Goal: Task Accomplishment & Management: Use online tool/utility

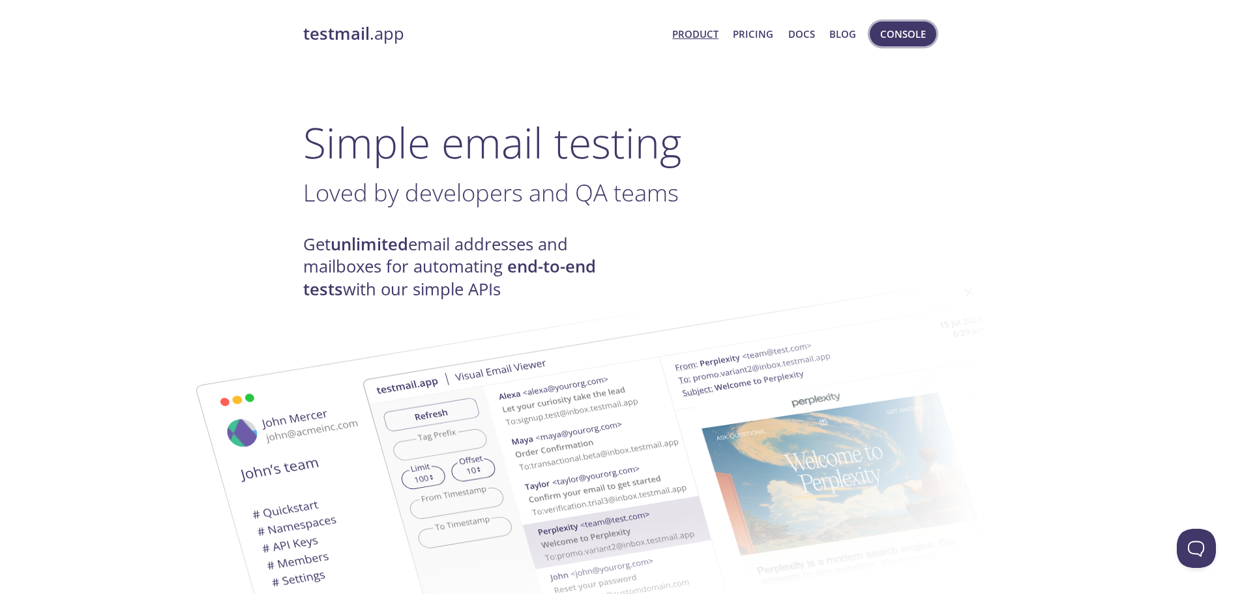
click at [895, 33] on span "Console" at bounding box center [903, 33] width 46 height 17
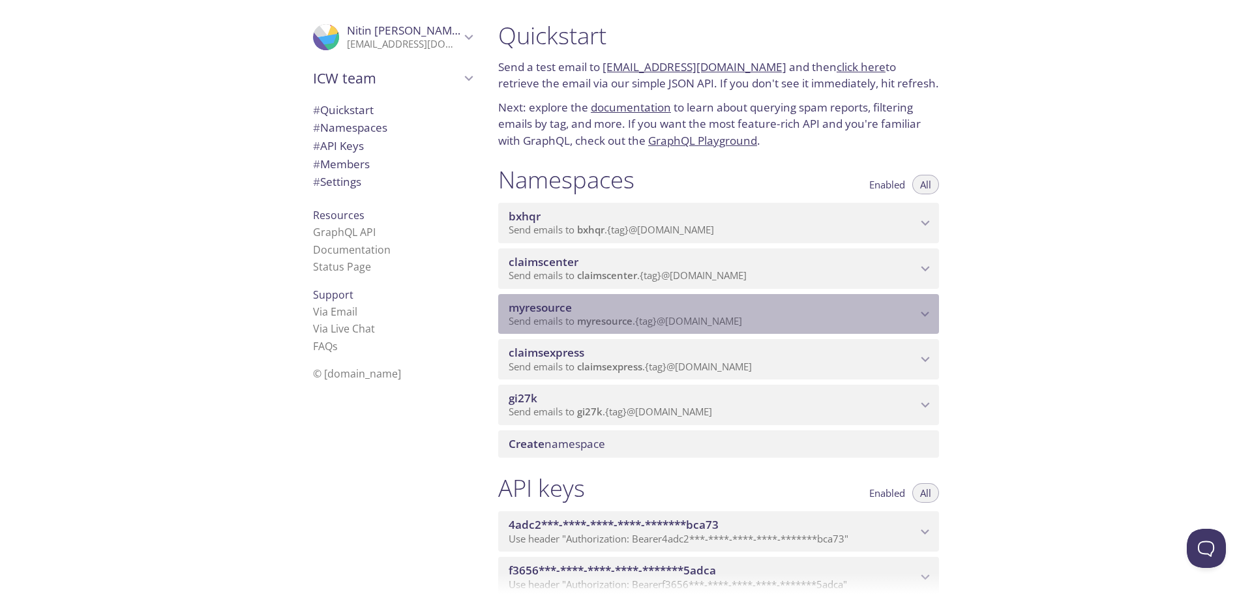
click at [687, 315] on span "Send emails to myresource . {tag} @[DOMAIN_NAME]" at bounding box center [625, 320] width 233 height 13
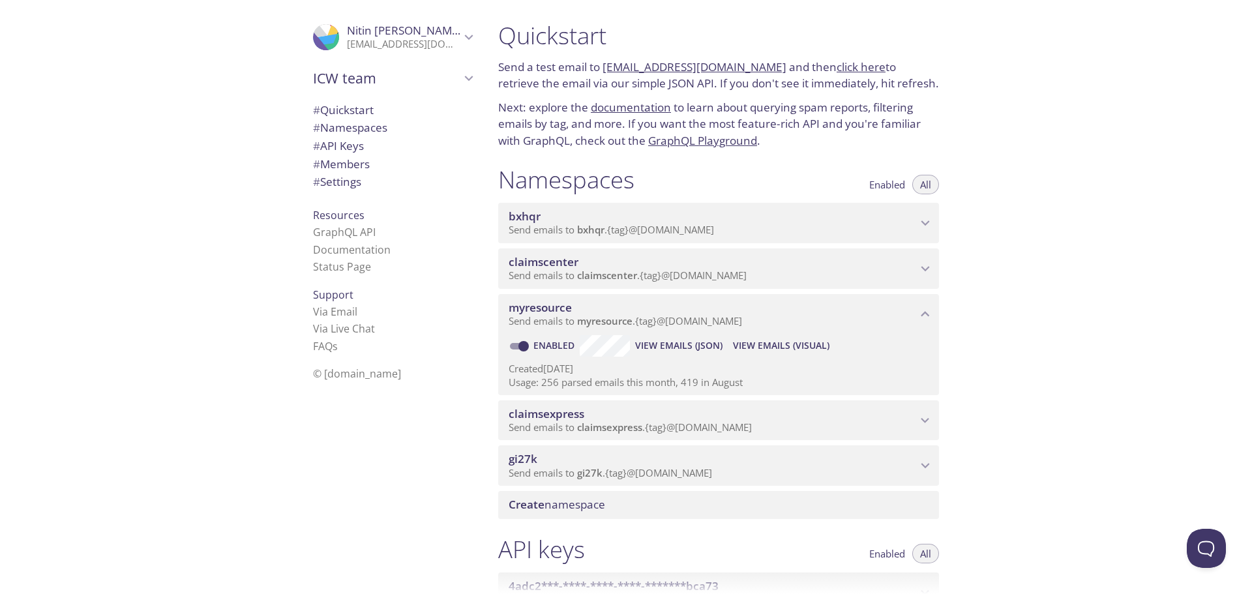
click at [772, 350] on span "View Emails (Visual)" at bounding box center [781, 346] width 97 height 16
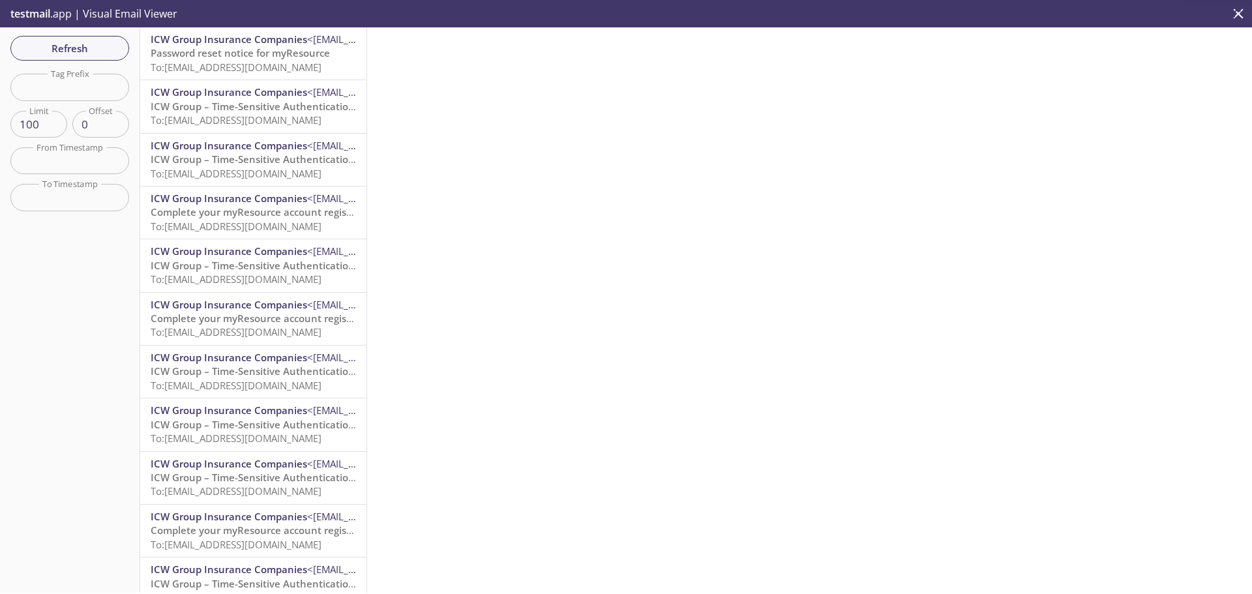
click at [278, 63] on span "To: [EMAIL_ADDRESS][DOMAIN_NAME]" at bounding box center [236, 67] width 171 height 13
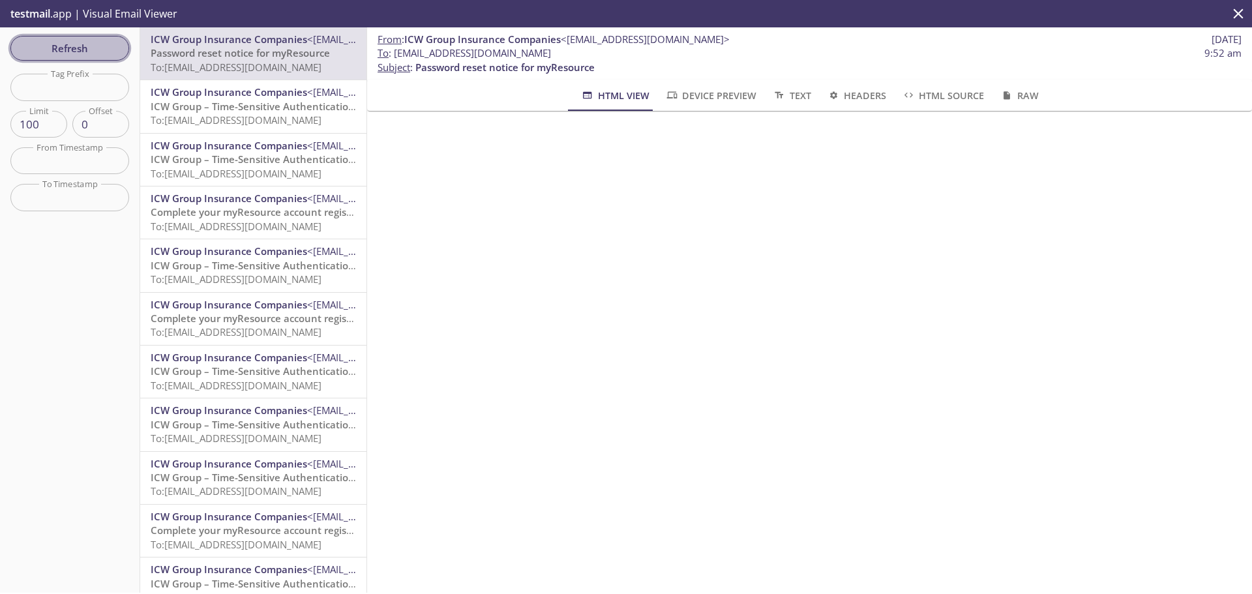
click at [74, 57] on span "Refresh" at bounding box center [70, 48] width 98 height 17
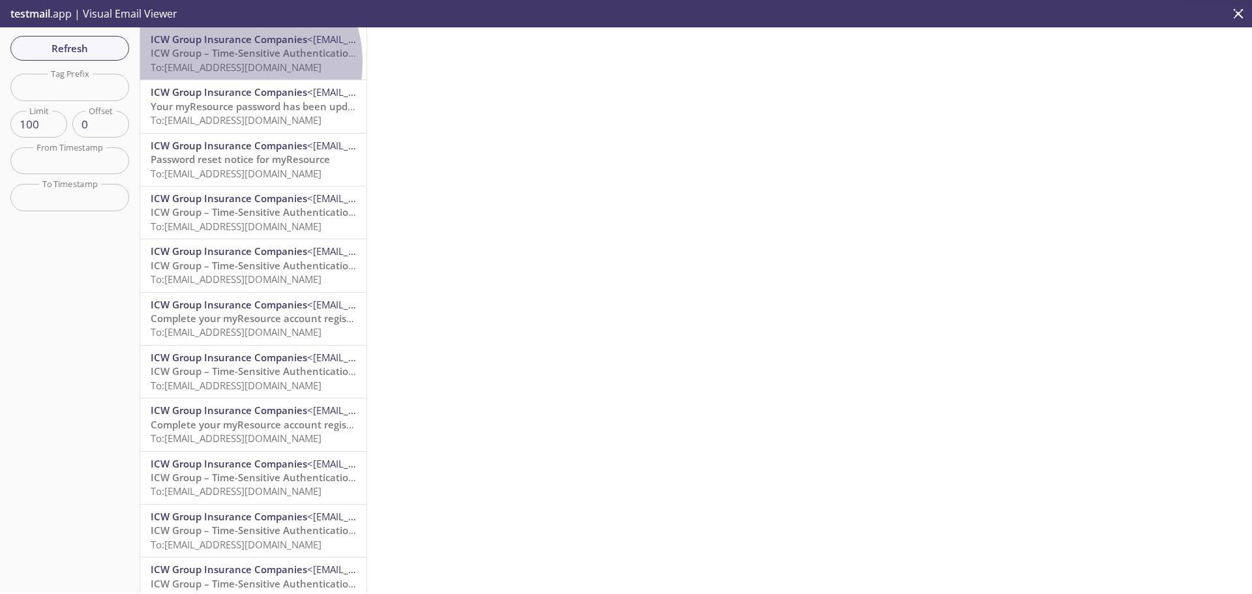
click at [230, 63] on span "To: [EMAIL_ADDRESS][DOMAIN_NAME]" at bounding box center [236, 67] width 171 height 13
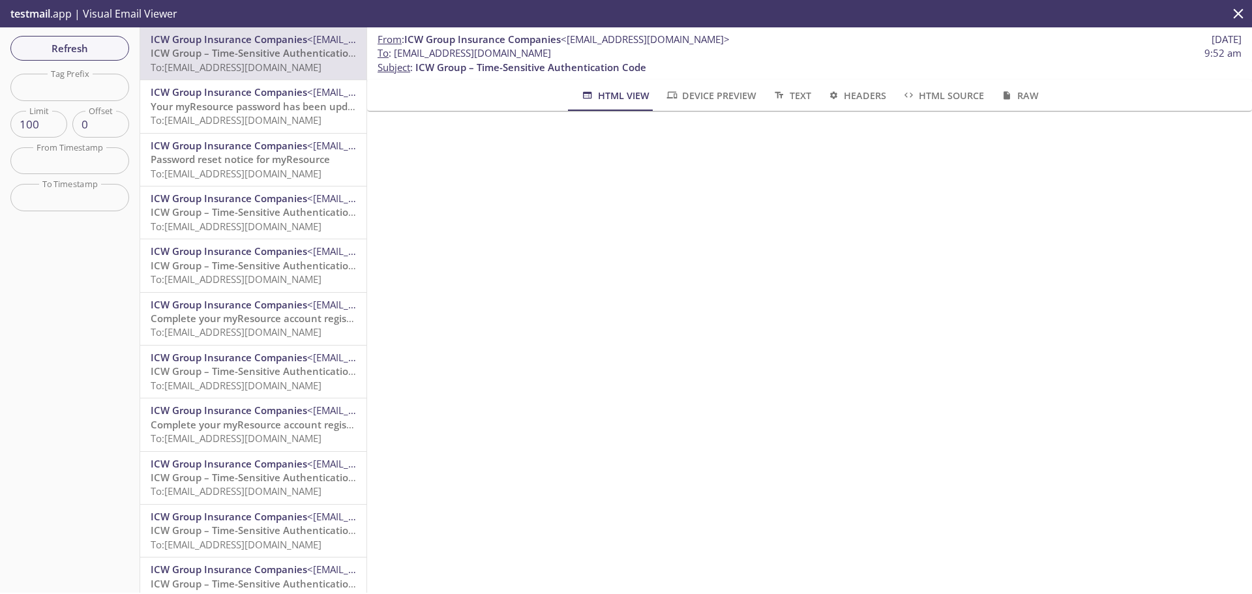
drag, startPoint x: 593, startPoint y: 55, endPoint x: 529, endPoint y: 55, distance: 64.6
click at [529, 55] on span "To : [EMAIL_ADDRESS][DOMAIN_NAME]" at bounding box center [464, 53] width 173 height 14
drag, startPoint x: 596, startPoint y: 53, endPoint x: 395, endPoint y: 52, distance: 201.5
click at [395, 52] on span "To : [EMAIL_ADDRESS][DOMAIN_NAME]" at bounding box center [464, 53] width 173 height 14
copy span "[EMAIL_ADDRESS][DOMAIN_NAME]"
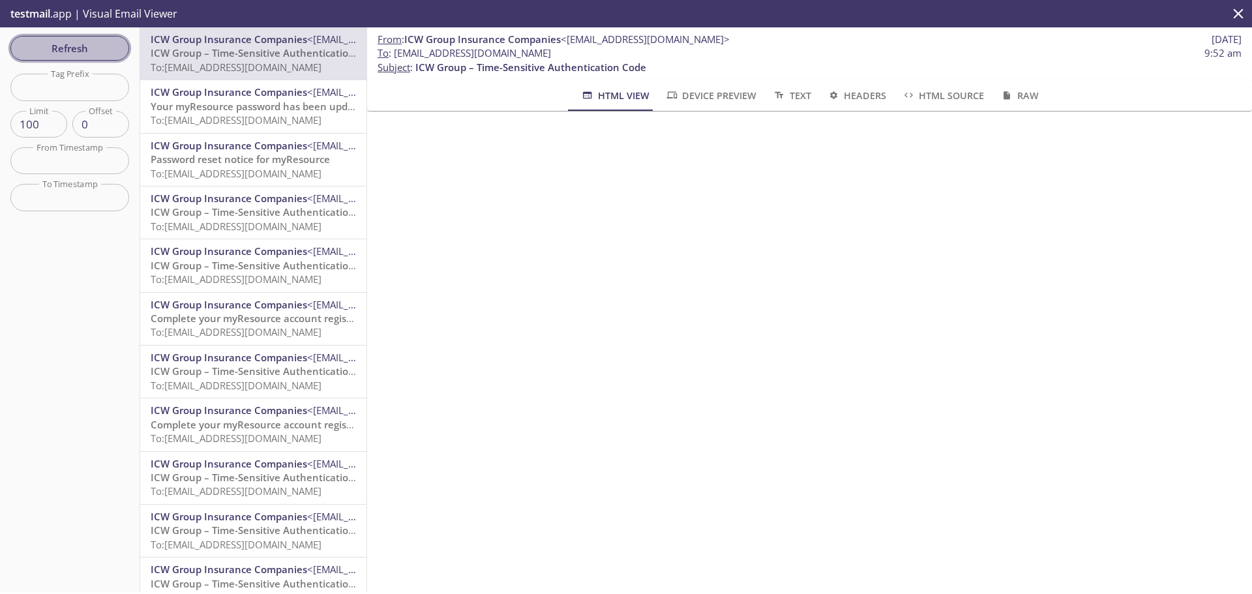
click at [74, 40] on span "Refresh" at bounding box center [70, 48] width 98 height 17
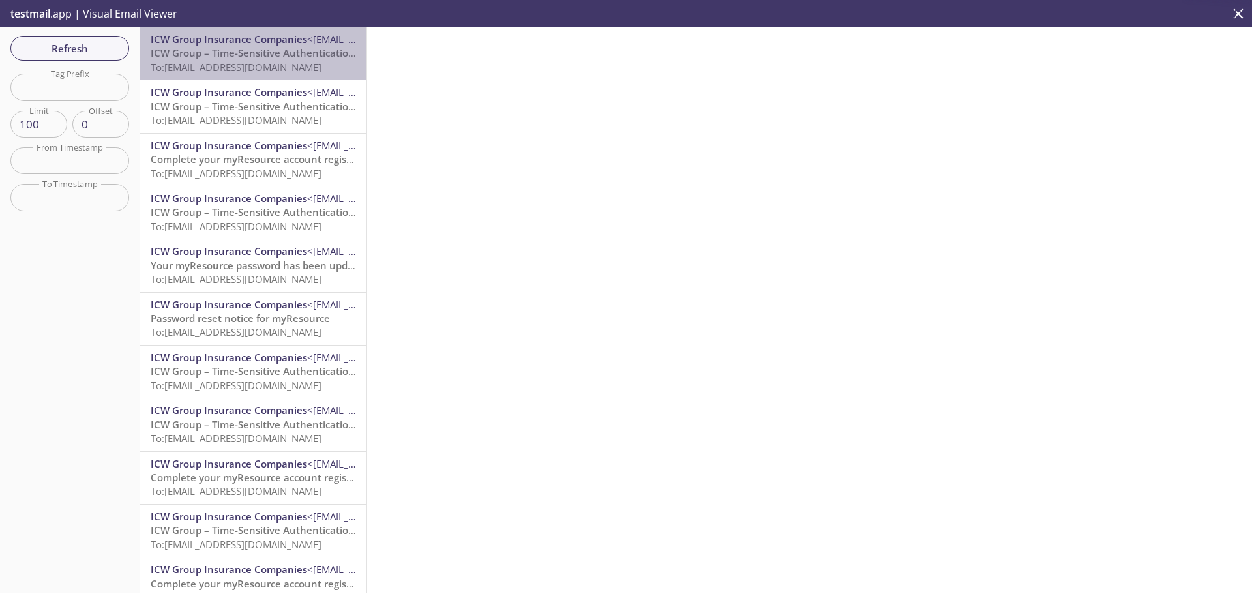
click at [269, 67] on span "To: [EMAIL_ADDRESS][DOMAIN_NAME]" at bounding box center [236, 67] width 171 height 13
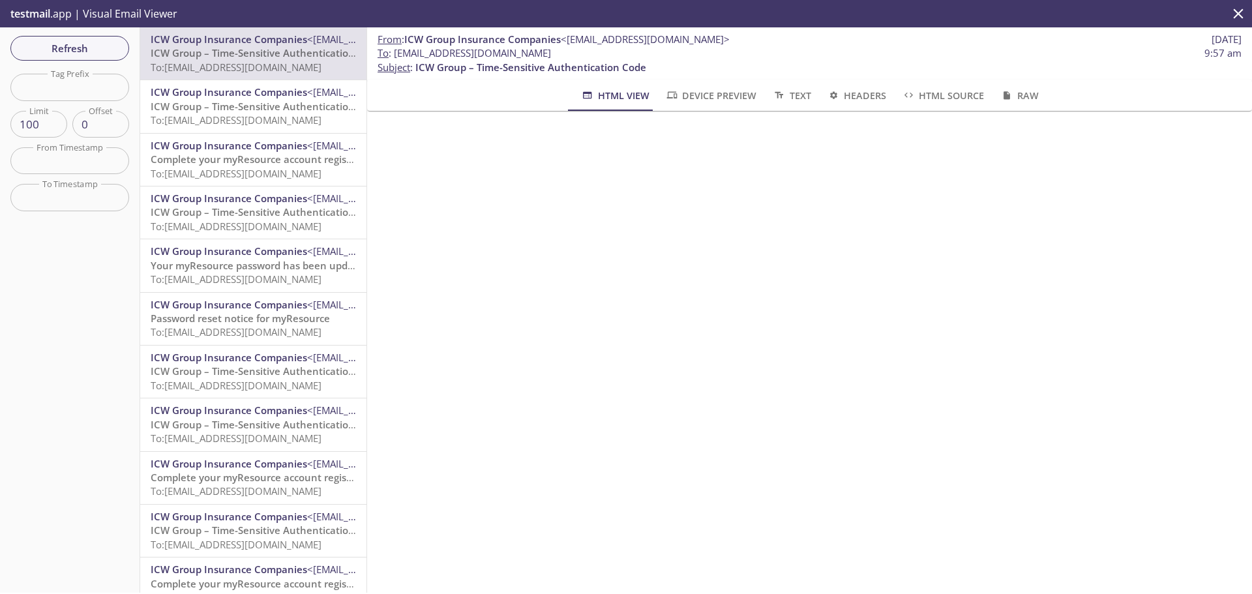
drag, startPoint x: 605, startPoint y: 57, endPoint x: 396, endPoint y: 53, distance: 209.4
click at [396, 53] on span "To : [EMAIL_ADDRESS][DOMAIN_NAME]" at bounding box center [464, 53] width 173 height 14
copy span "[EMAIL_ADDRESS][DOMAIN_NAME]"
click at [102, 52] on span "Refresh" at bounding box center [70, 48] width 98 height 17
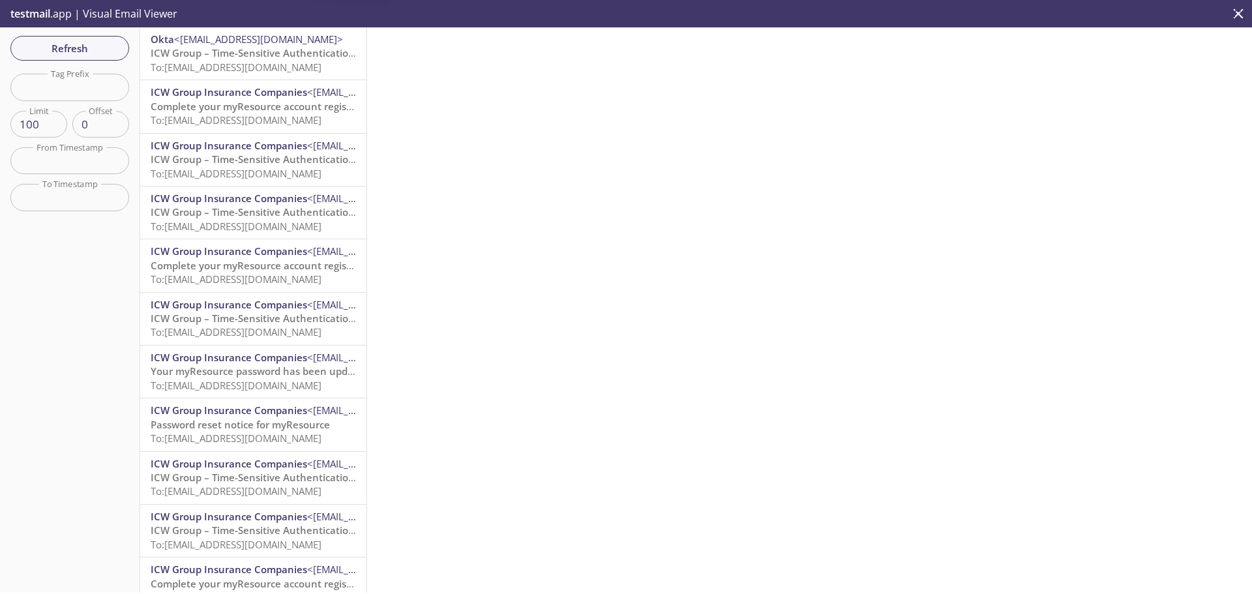
drag, startPoint x: 255, startPoint y: 65, endPoint x: 341, endPoint y: 84, distance: 88.3
click at [254, 65] on span "To: [EMAIL_ADDRESS][DOMAIN_NAME]" at bounding box center [236, 67] width 171 height 13
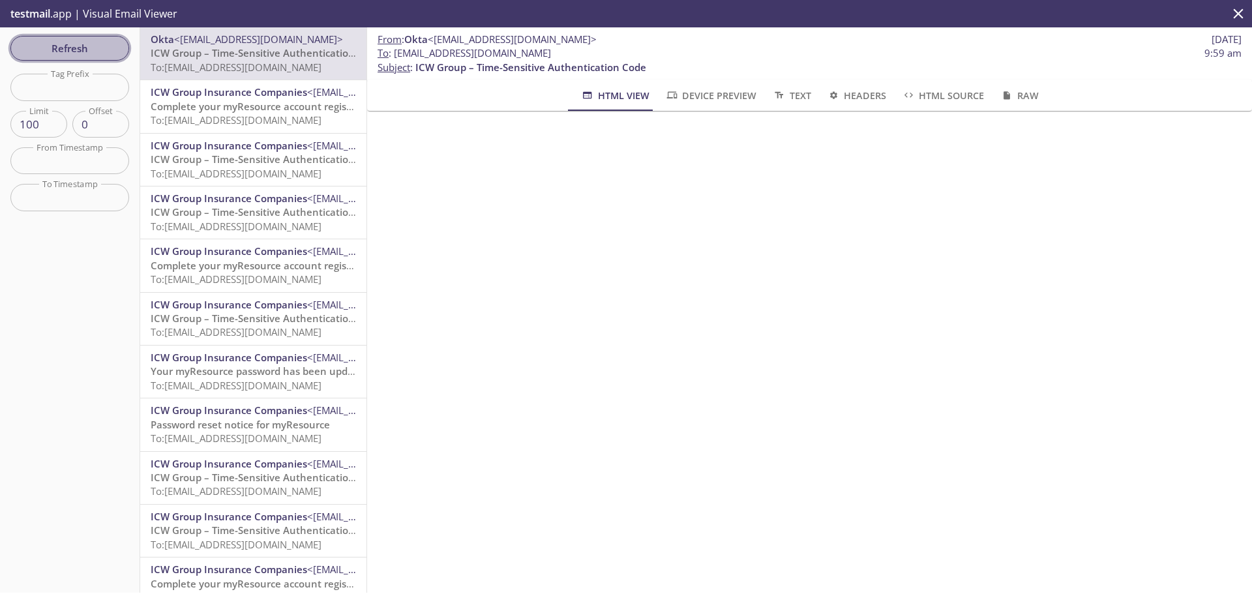
click at [108, 53] on span "Refresh" at bounding box center [70, 48] width 98 height 17
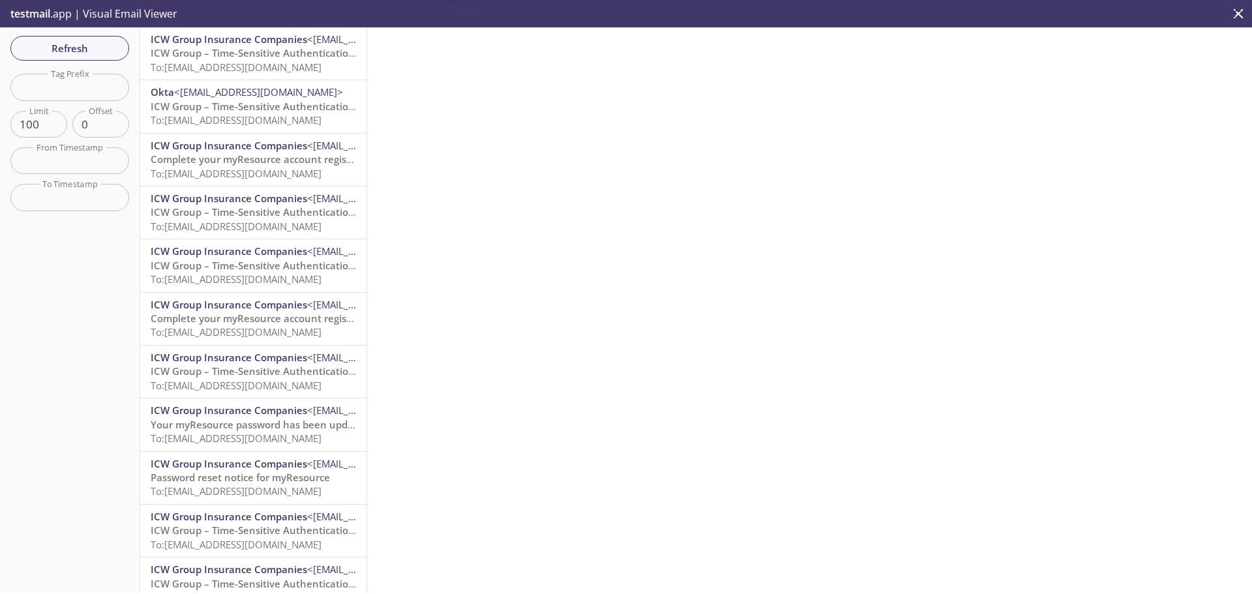
click at [282, 63] on span "To: [EMAIL_ADDRESS][DOMAIN_NAME]" at bounding box center [236, 67] width 171 height 13
